Goal: Find specific page/section: Find specific page/section

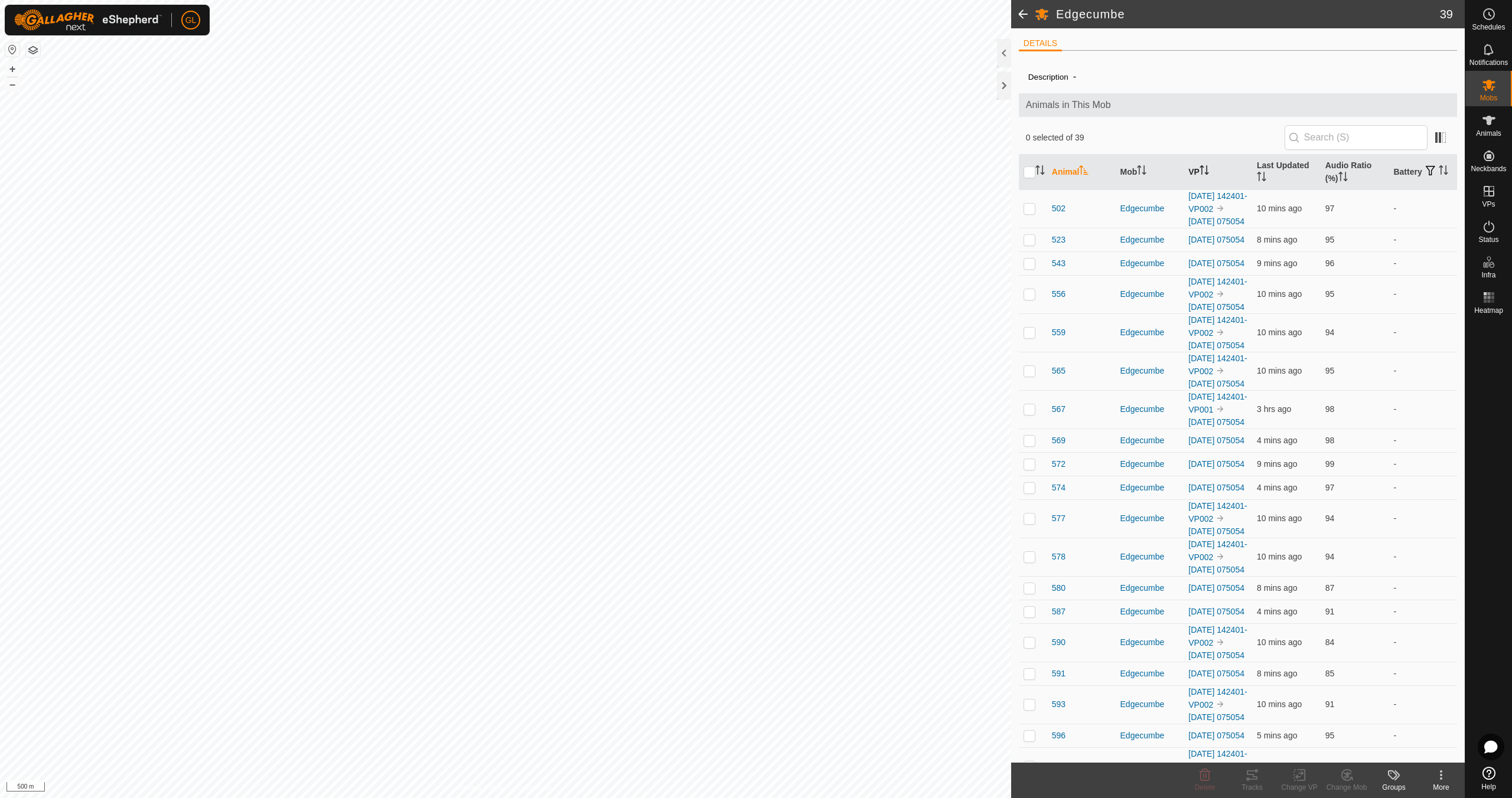
click at [1202, 167] on icon "Activate to sort" at bounding box center [1204, 170] width 9 height 9
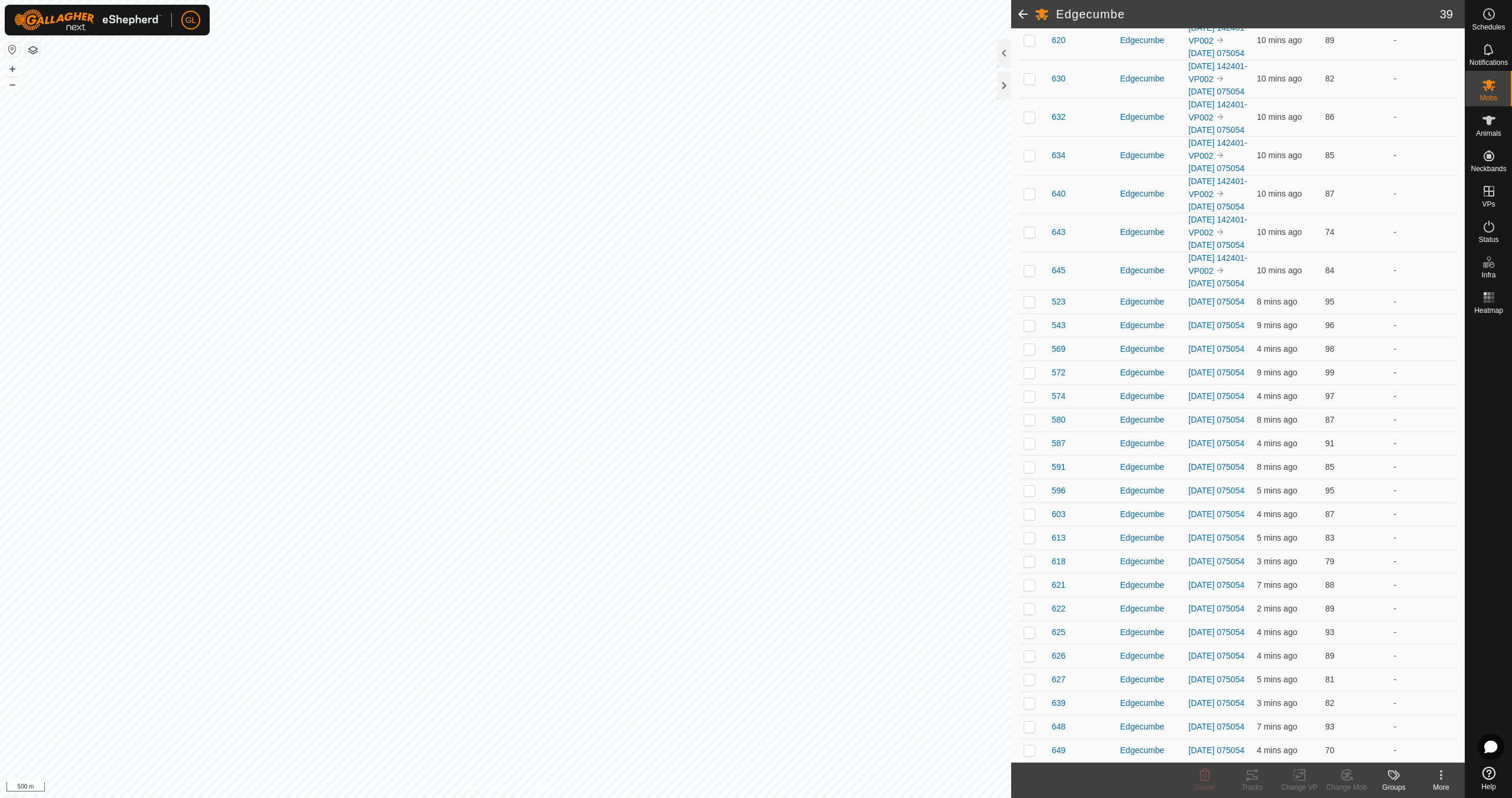
scroll to position [5, 0]
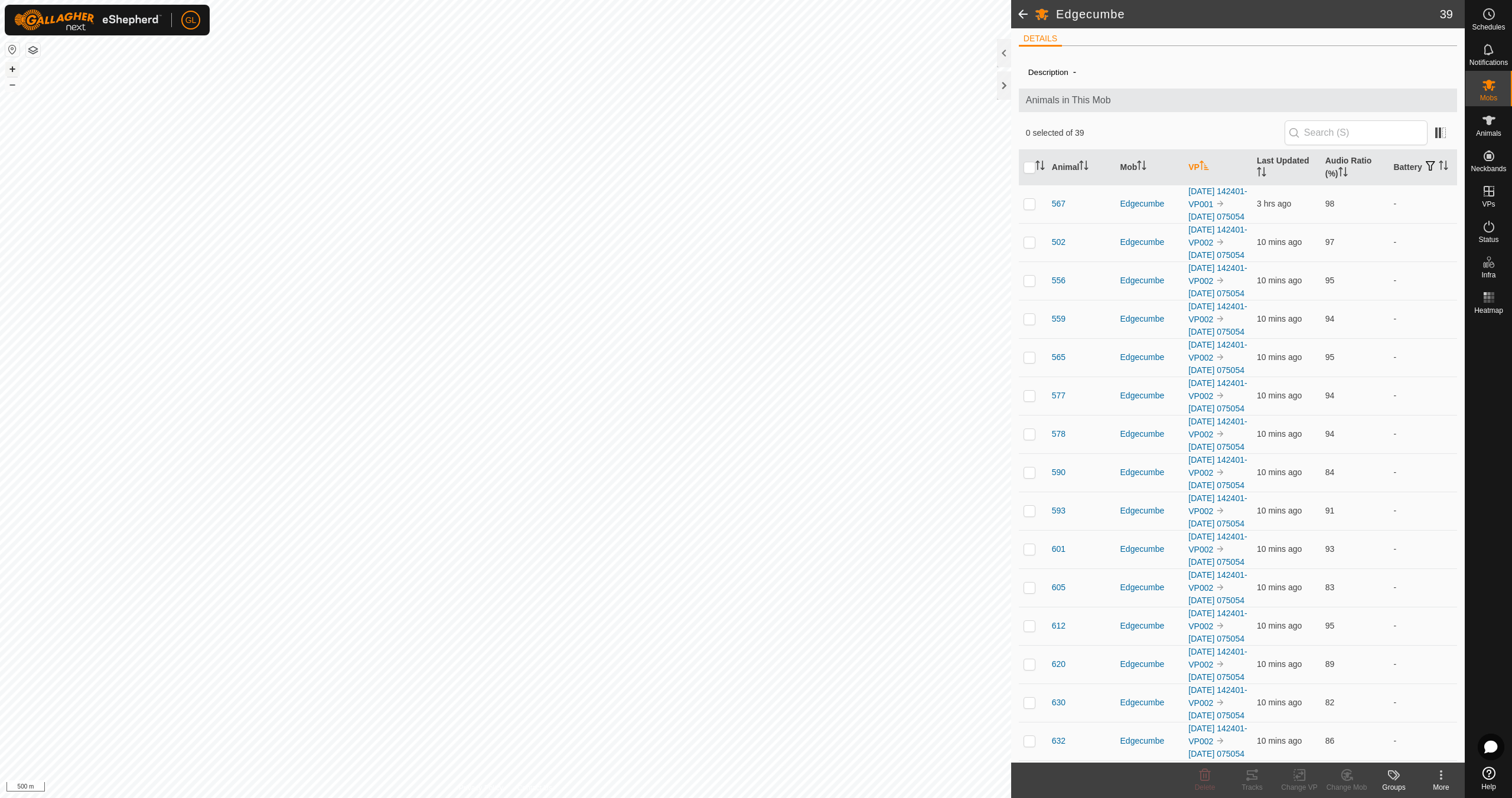
click at [11, 68] on button "+" at bounding box center [12, 69] width 14 height 14
click at [9, 68] on button "+" at bounding box center [12, 69] width 14 height 14
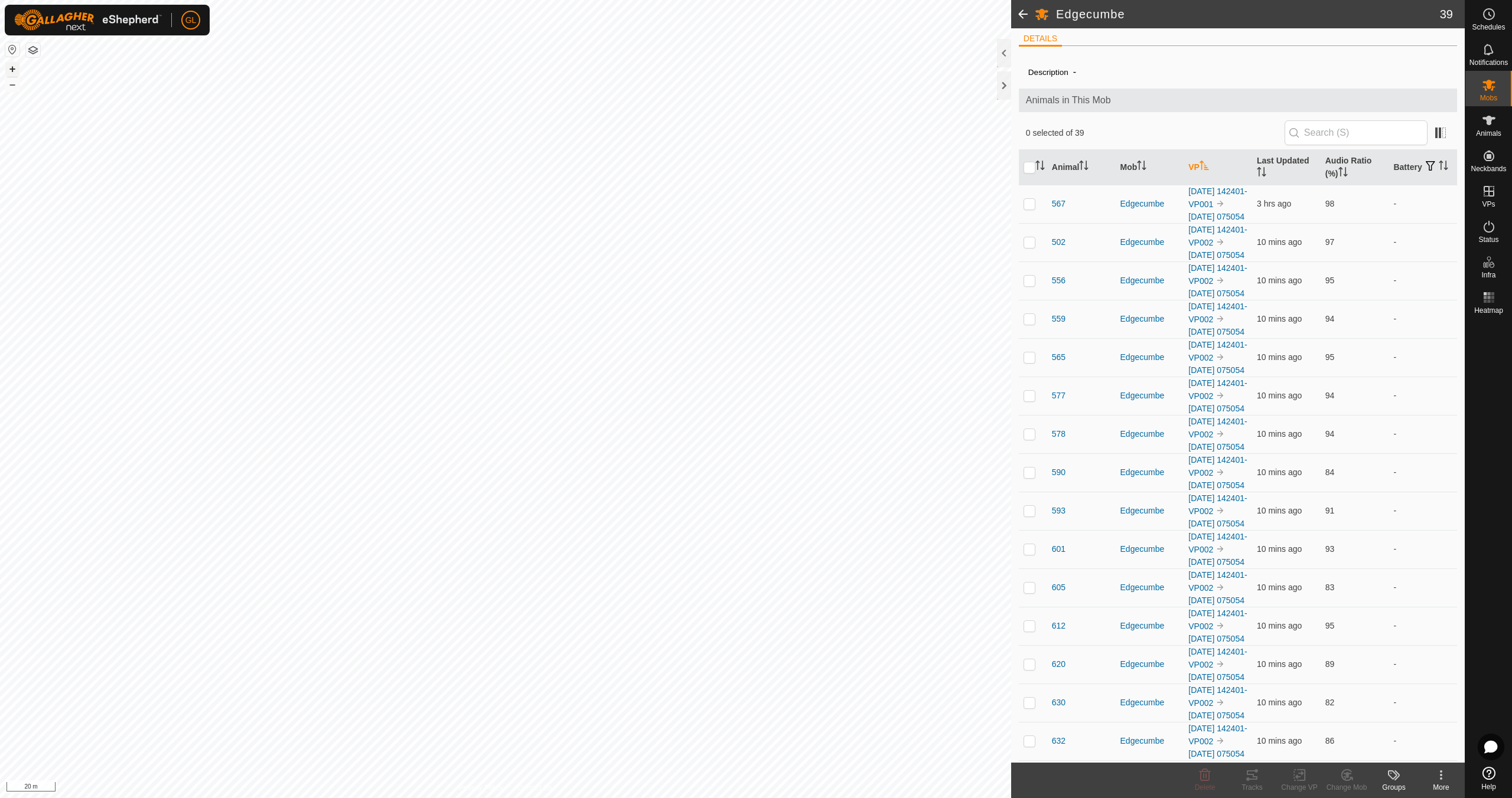
click at [12, 65] on button "+" at bounding box center [12, 69] width 14 height 14
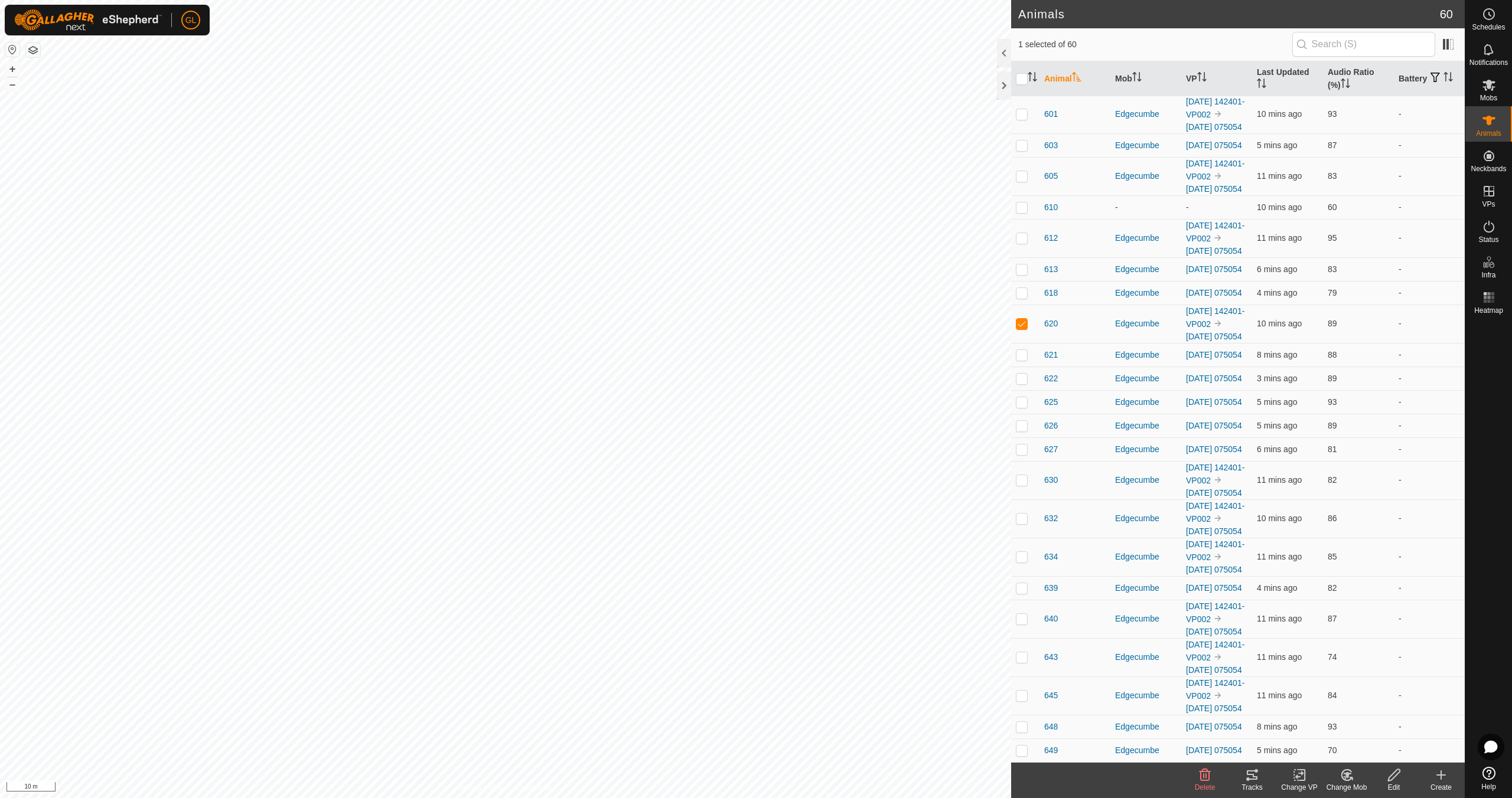
scroll to position [1403, 0]
click at [1258, 779] on icon at bounding box center [1252, 775] width 14 height 14
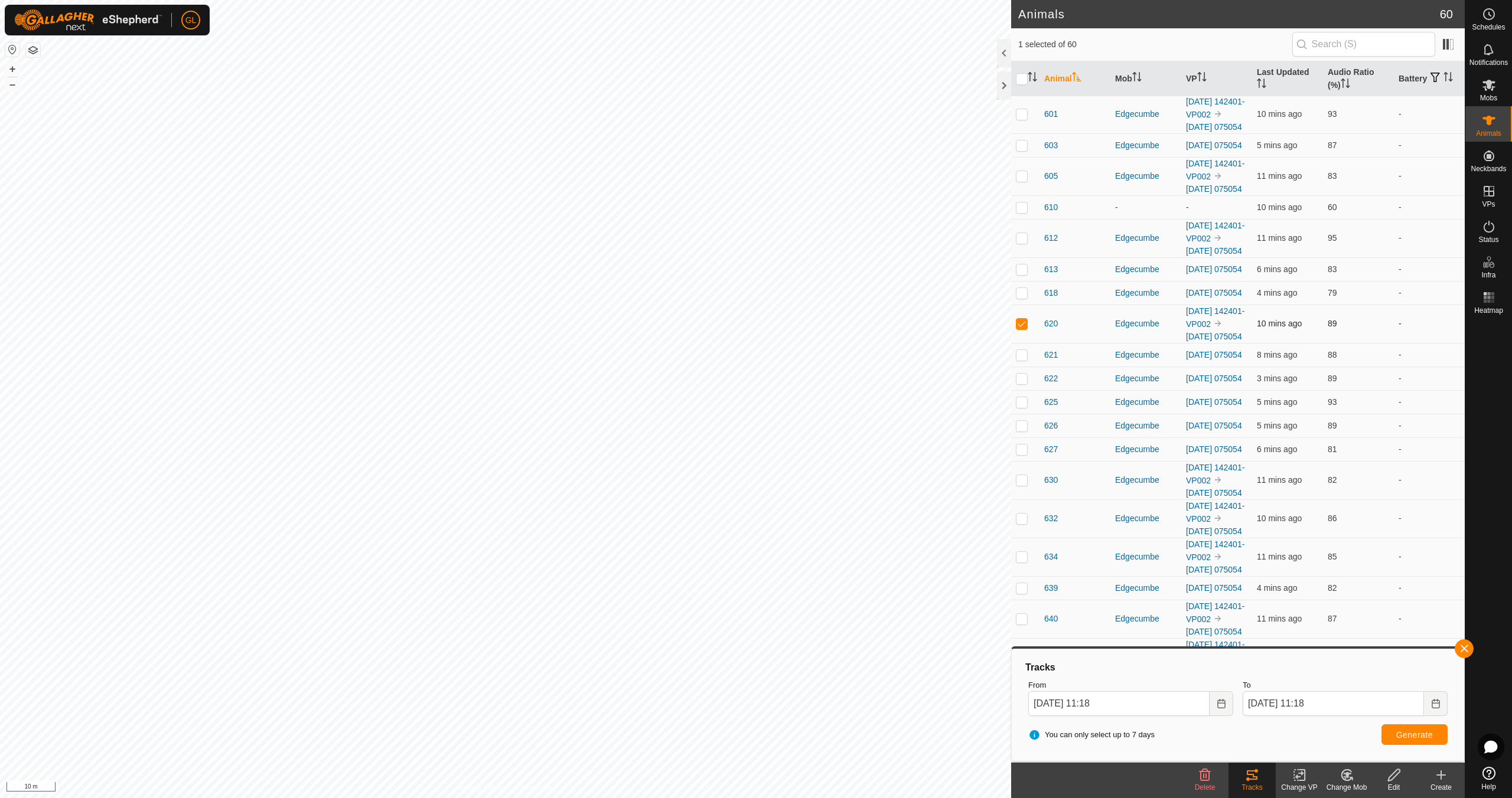
click at [1025, 328] on p-checkbox at bounding box center [1021, 324] width 12 height 9
checkbox input "false"
click at [1458, 647] on button "button" at bounding box center [1464, 649] width 19 height 19
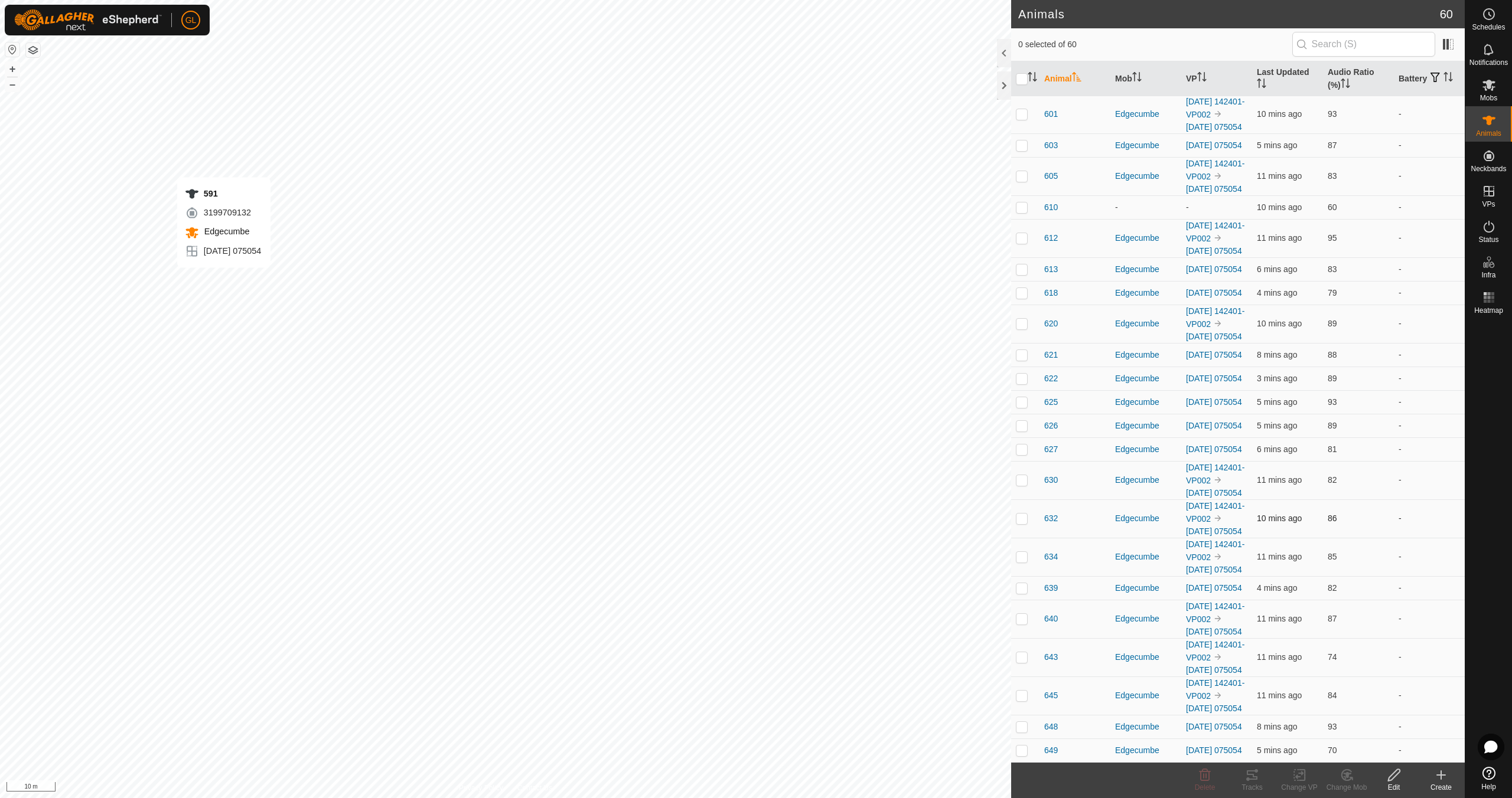
checkbox input "true"
click at [1243, 772] on tracks-svg-icon at bounding box center [1251, 775] width 47 height 14
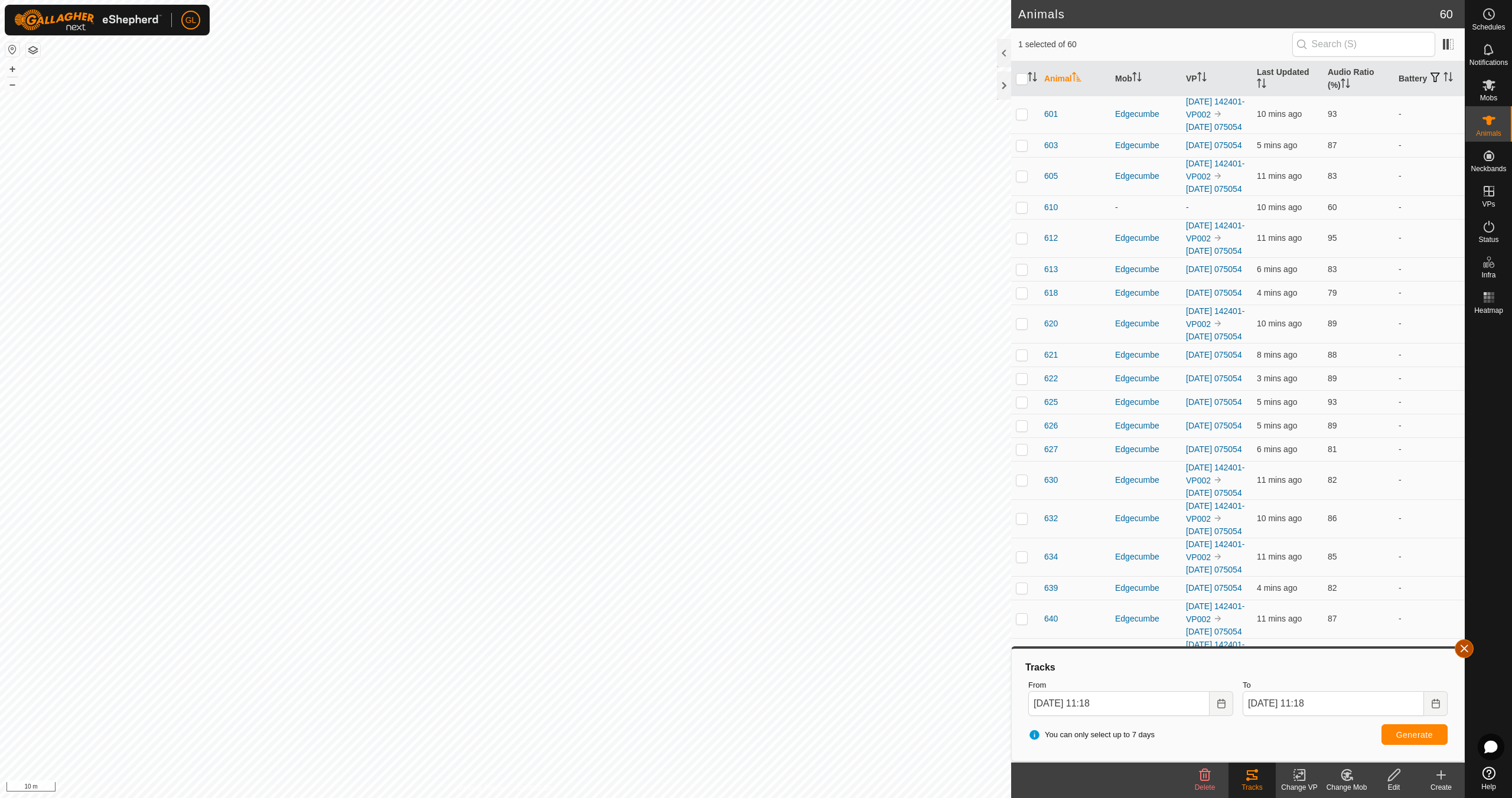
click at [1465, 647] on button "button" at bounding box center [1464, 649] width 19 height 19
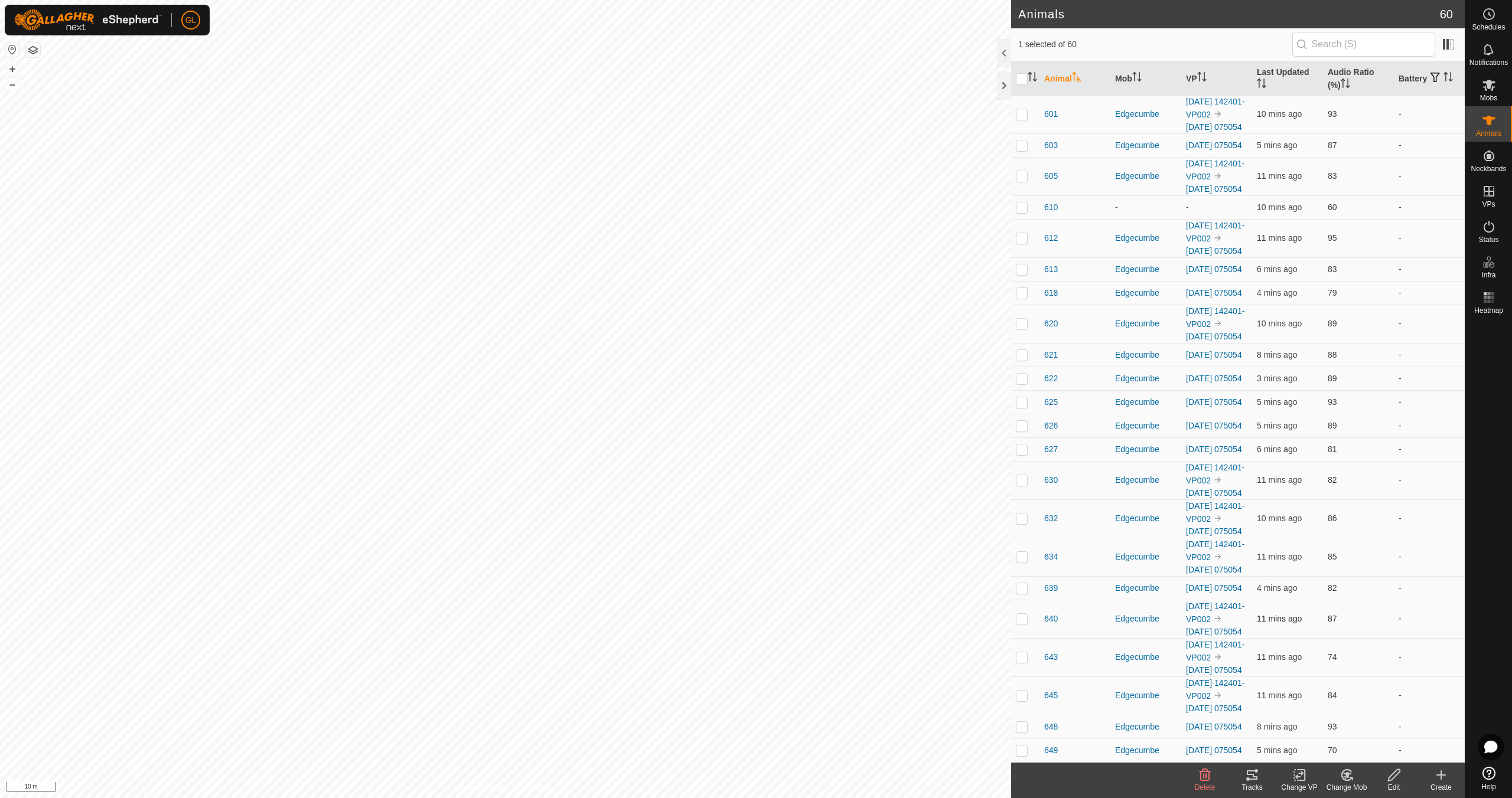
scroll to position [1504, 0]
checkbox input "true"
checkbox input "false"
click at [1257, 777] on icon at bounding box center [1252, 775] width 11 height 9
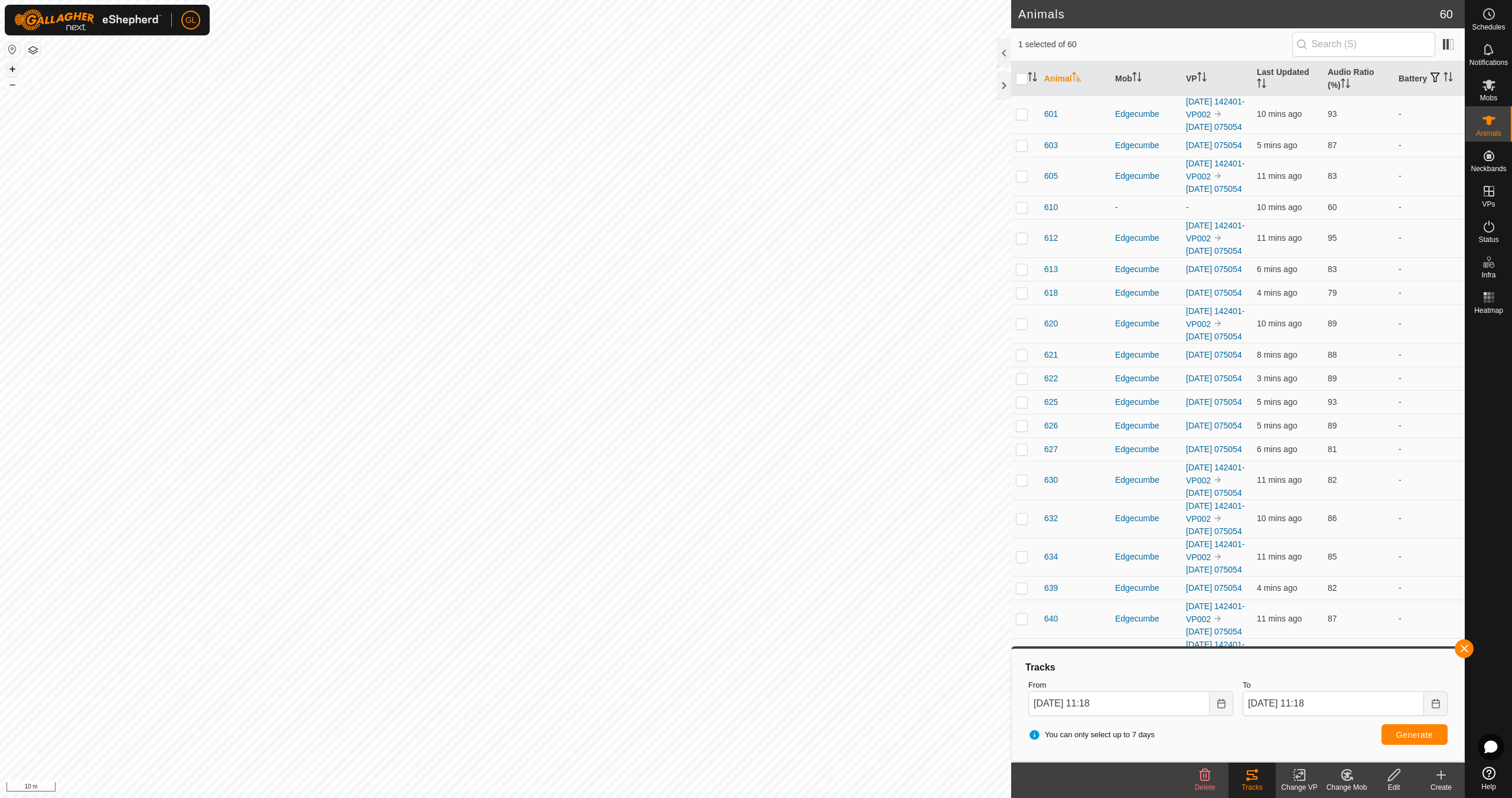
click at [10, 68] on button "+" at bounding box center [12, 69] width 14 height 14
click at [1342, 80] on icon "Activate to sort" at bounding box center [1345, 83] width 9 height 9
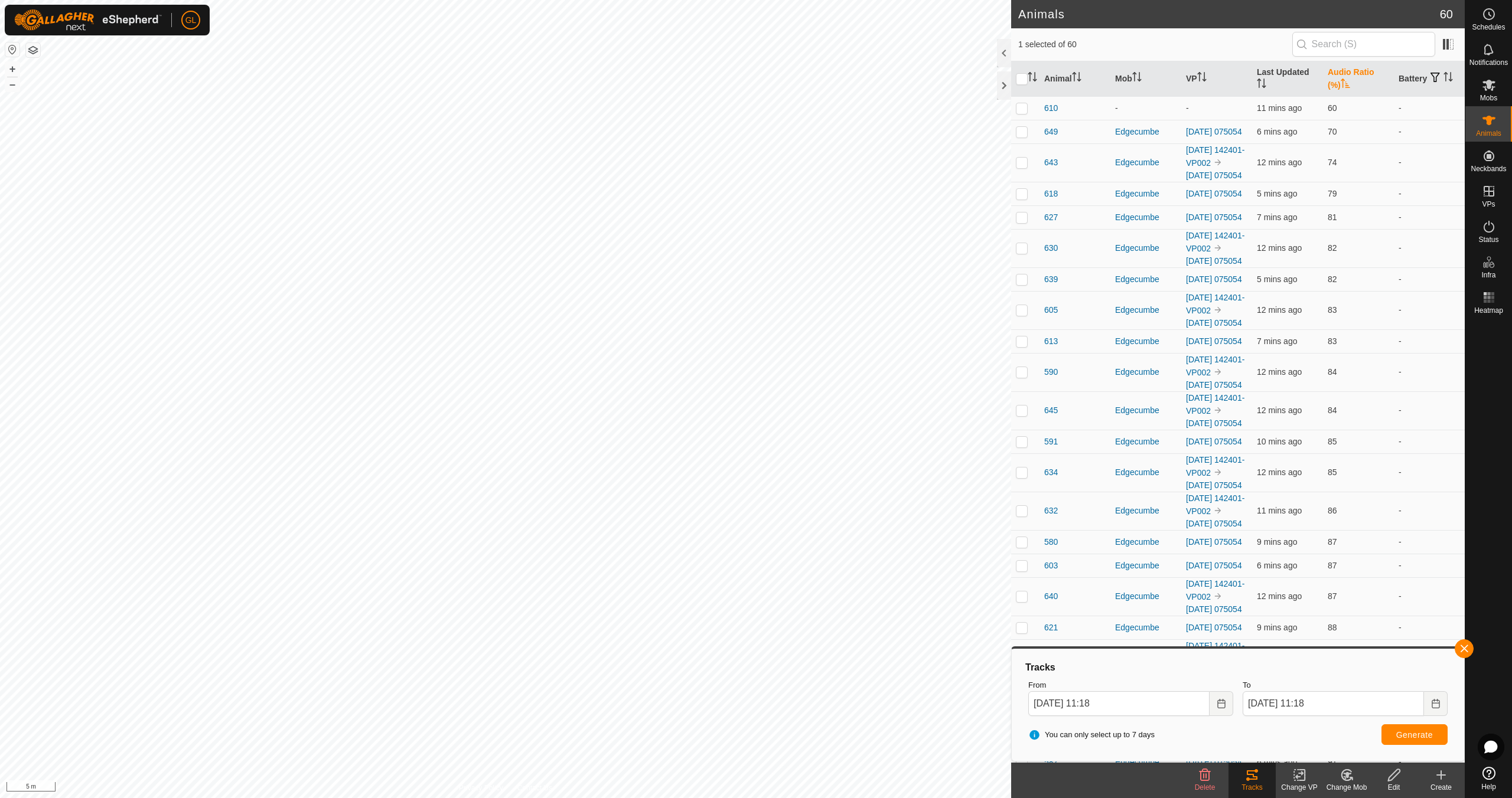
click at [1342, 80] on icon "Activate to sort" at bounding box center [1345, 83] width 9 height 9
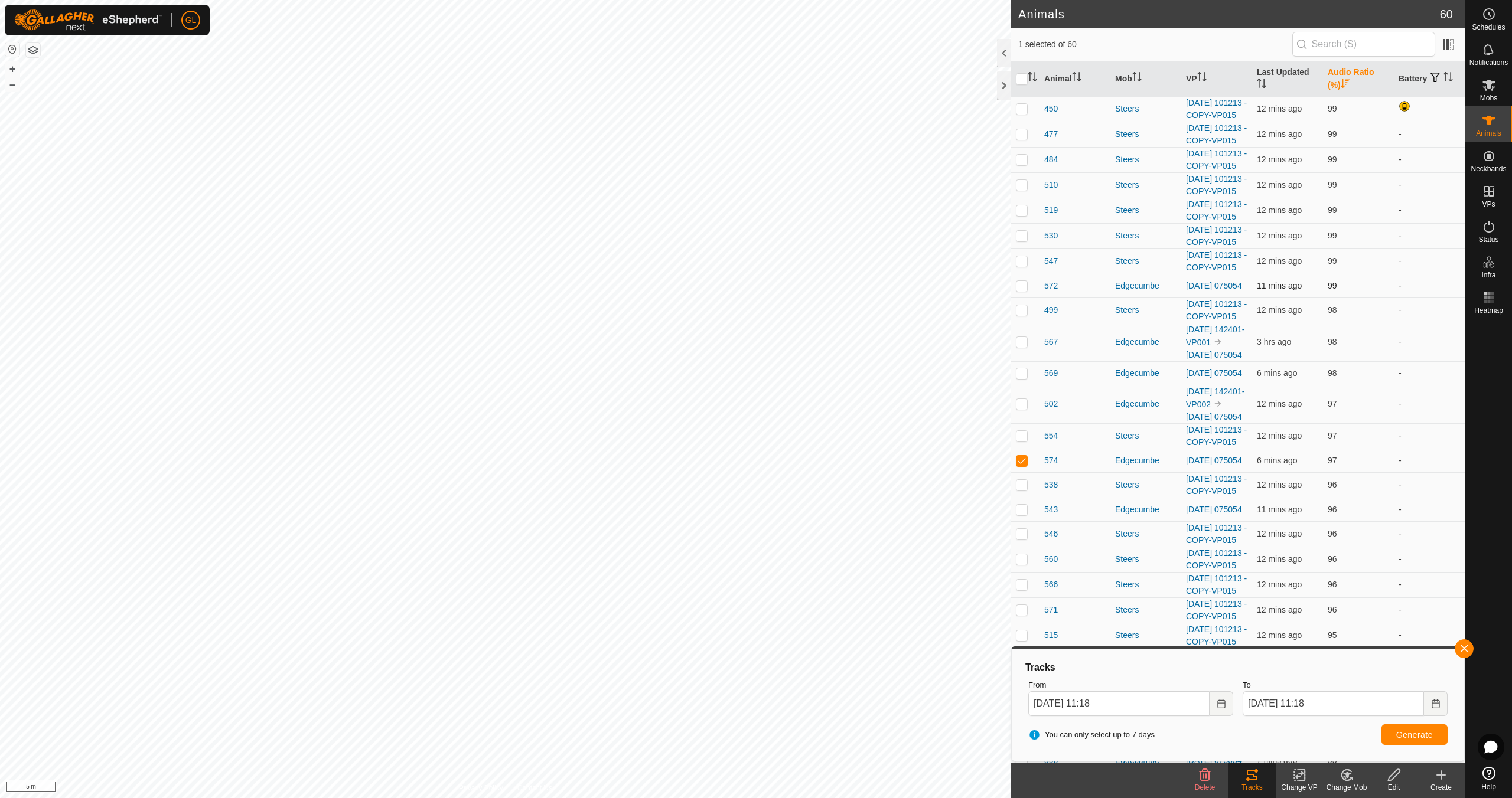
click at [1023, 290] on p-checkbox at bounding box center [1021, 285] width 12 height 9
checkbox input "true"
click at [1023, 465] on p-checkbox at bounding box center [1021, 460] width 12 height 9
checkbox input "false"
click at [1468, 646] on button "button" at bounding box center [1464, 649] width 19 height 19
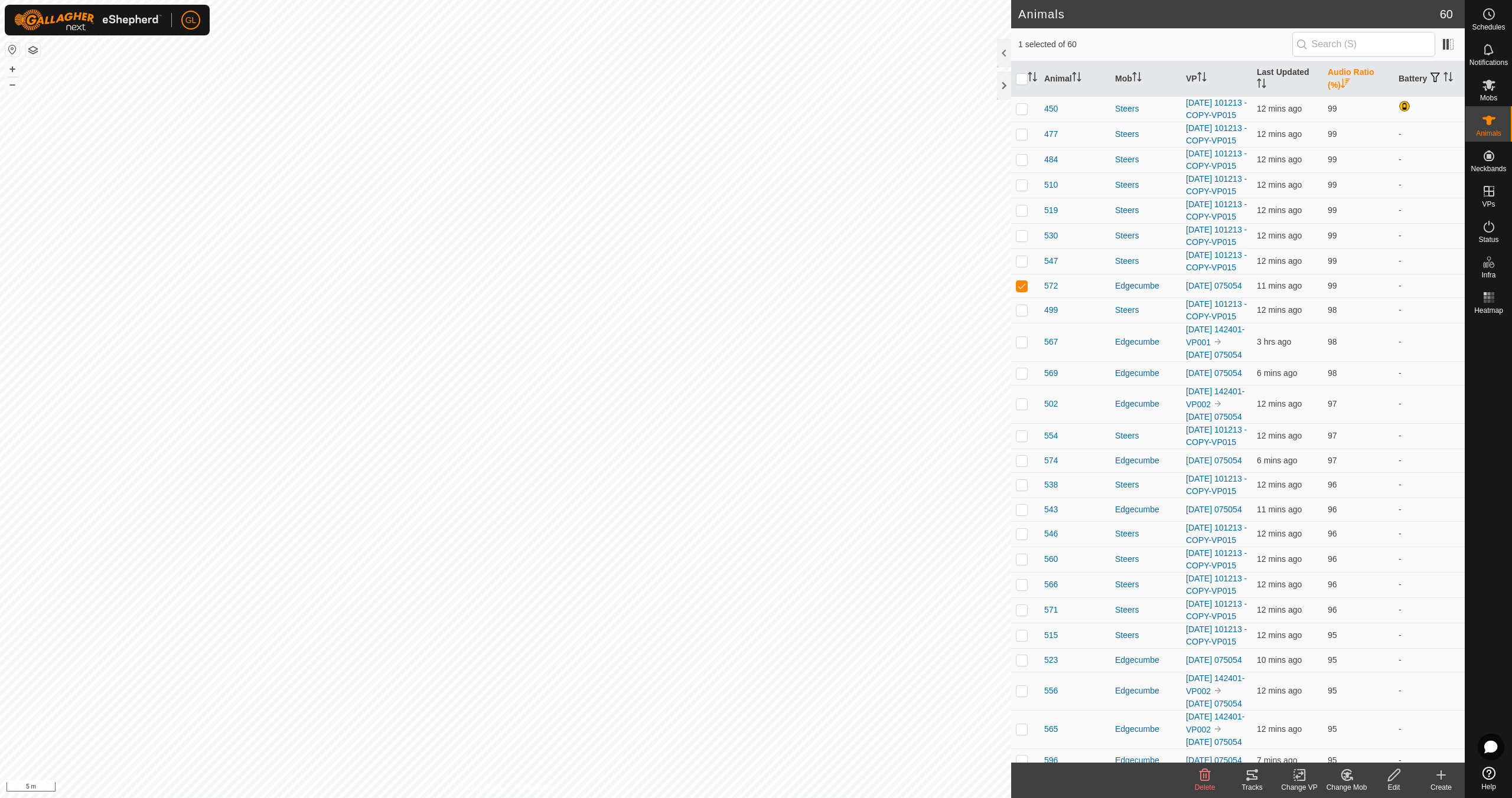
click at [1255, 779] on icon at bounding box center [1252, 775] width 14 height 14
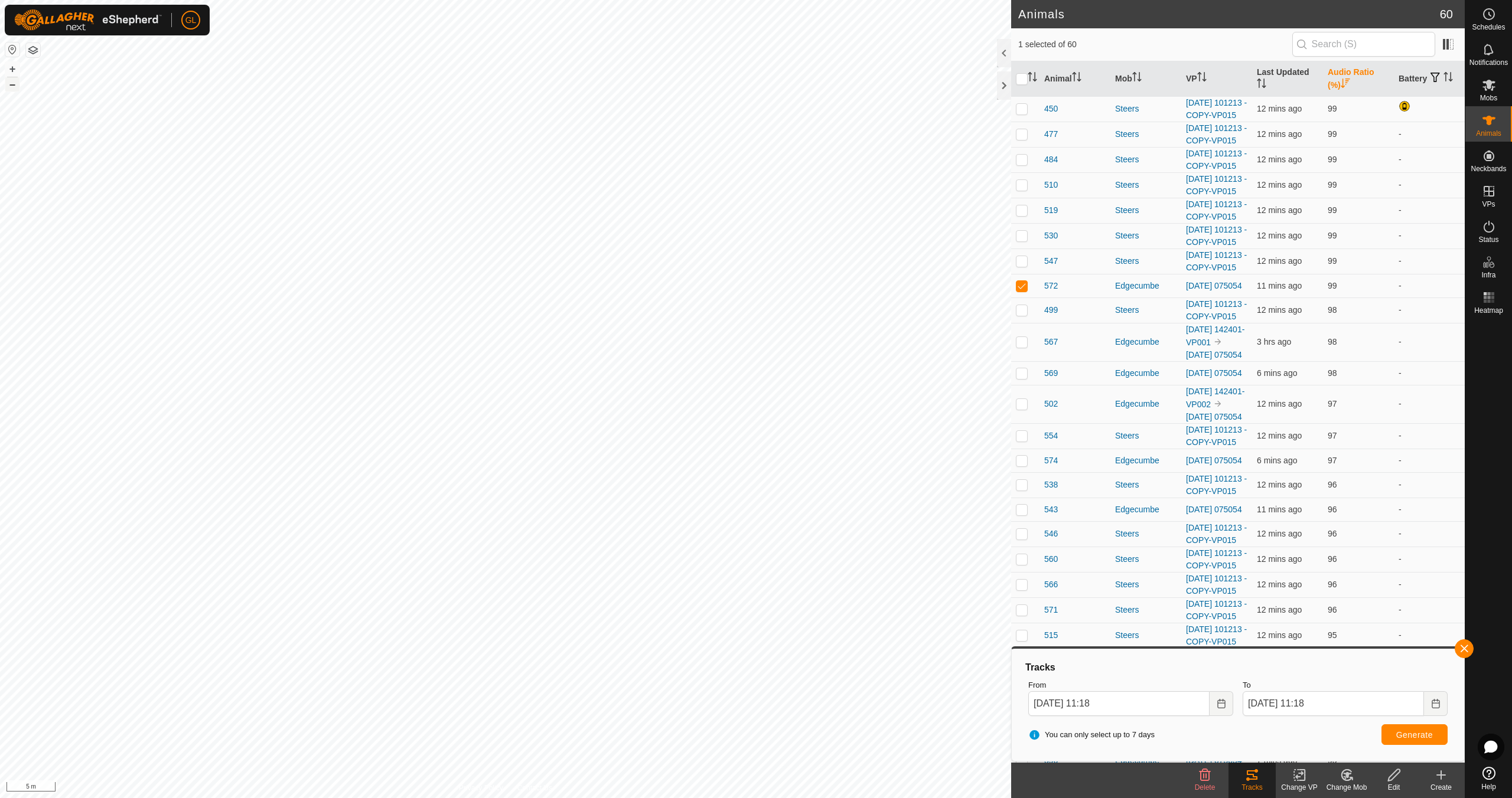
click at [16, 85] on button "–" at bounding box center [12, 84] width 14 height 14
click at [1493, 233] on icon at bounding box center [1489, 226] width 14 height 14
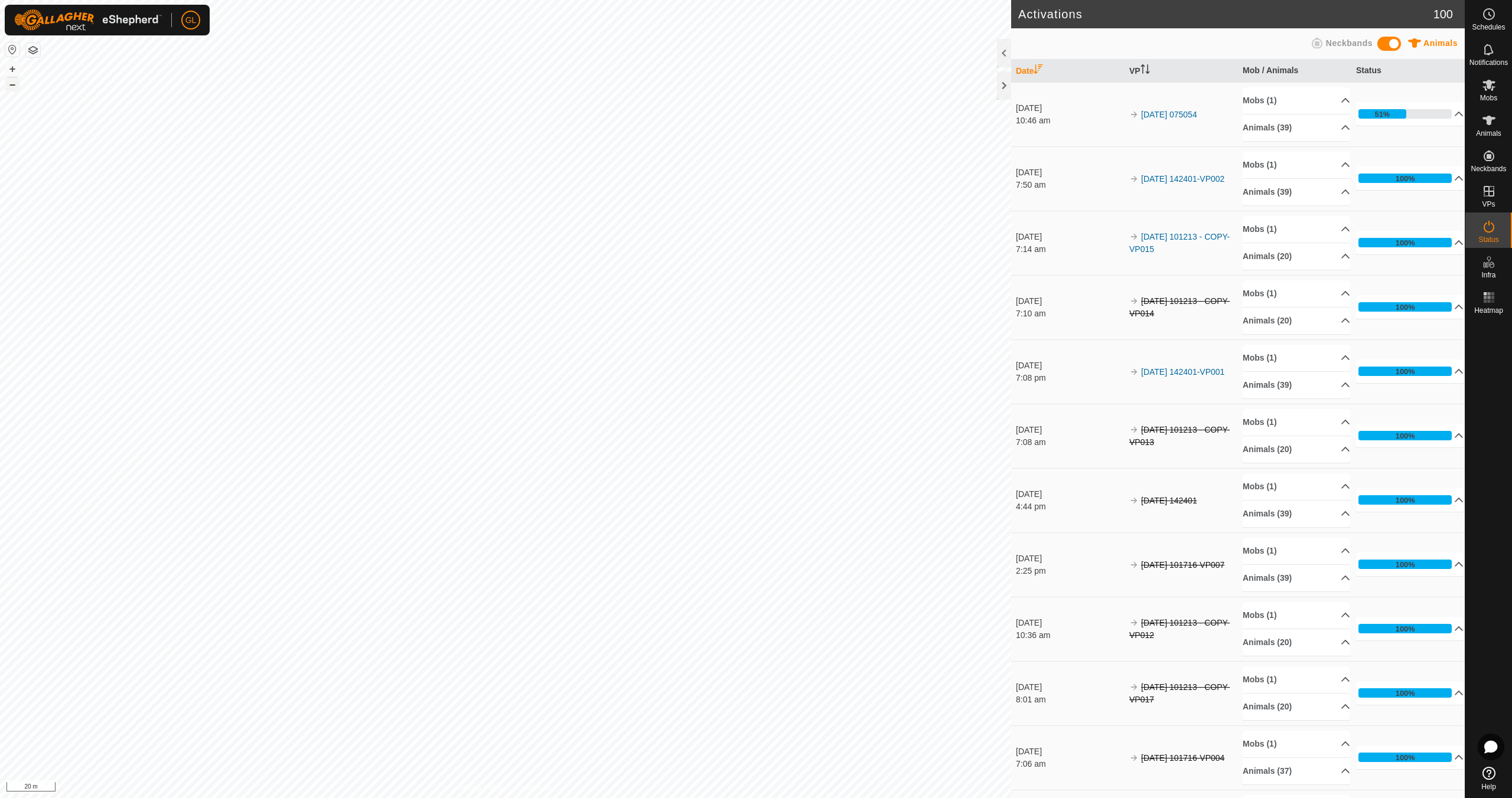
click at [9, 85] on button "–" at bounding box center [12, 84] width 14 height 14
click at [9, 84] on button "–" at bounding box center [12, 84] width 14 height 14
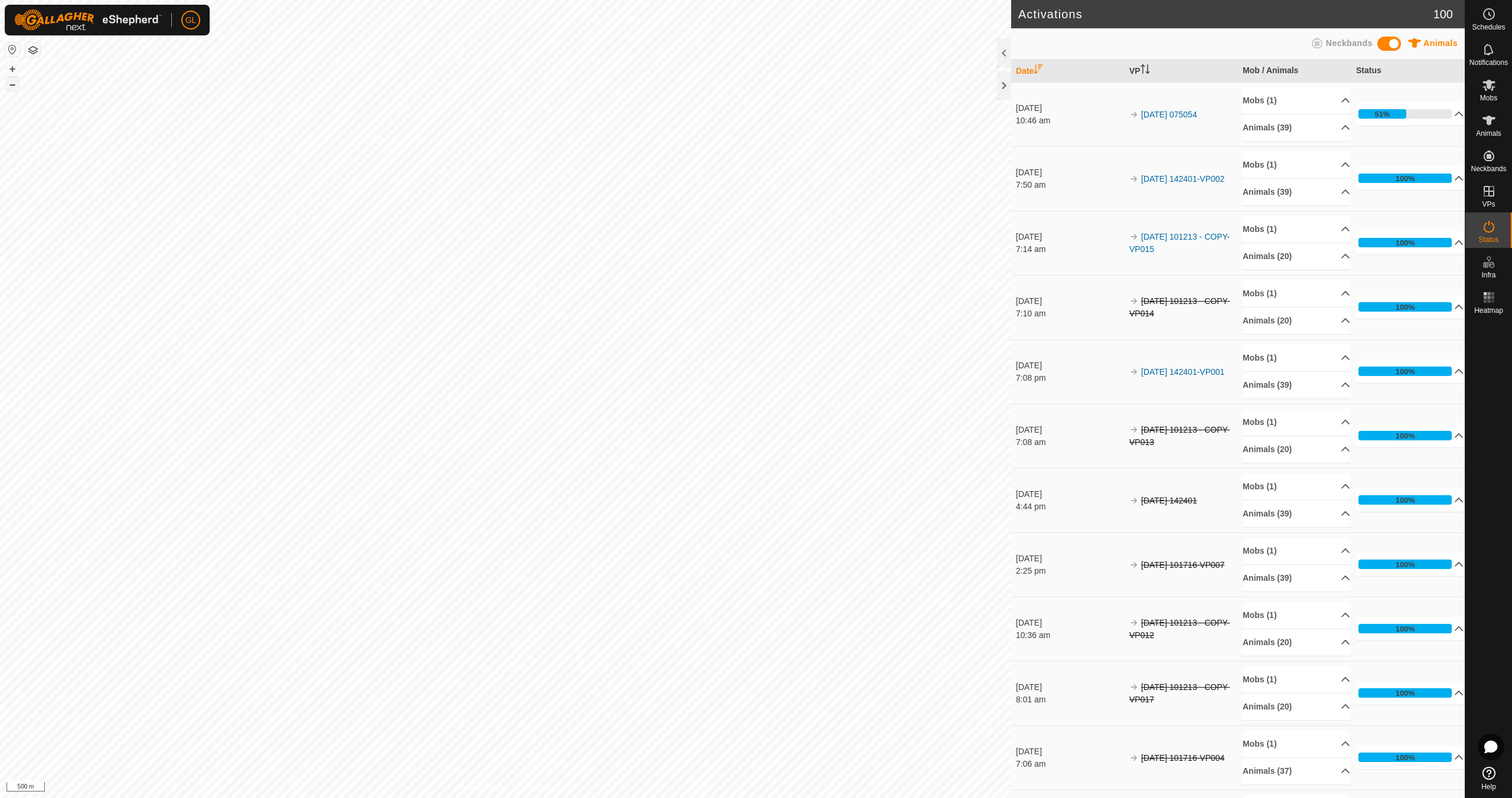
click at [9, 85] on button "–" at bounding box center [12, 84] width 14 height 14
click at [12, 68] on button "+" at bounding box center [12, 69] width 14 height 14
click at [12, 67] on button "+" at bounding box center [12, 69] width 14 height 14
click at [13, 72] on button "+" at bounding box center [12, 69] width 14 height 14
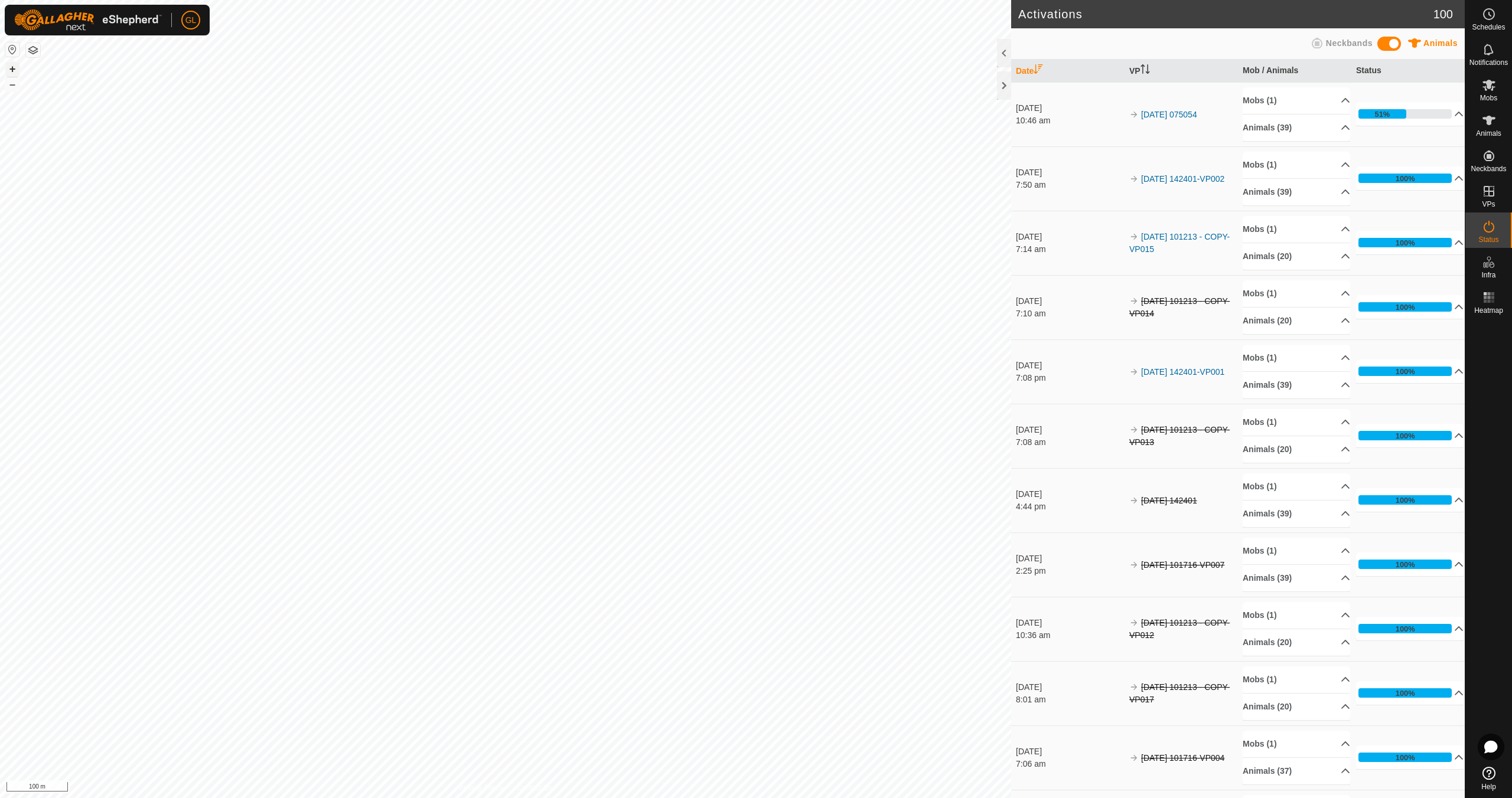
click at [12, 72] on button "+" at bounding box center [12, 69] width 14 height 14
